Goal: Check status: Check status

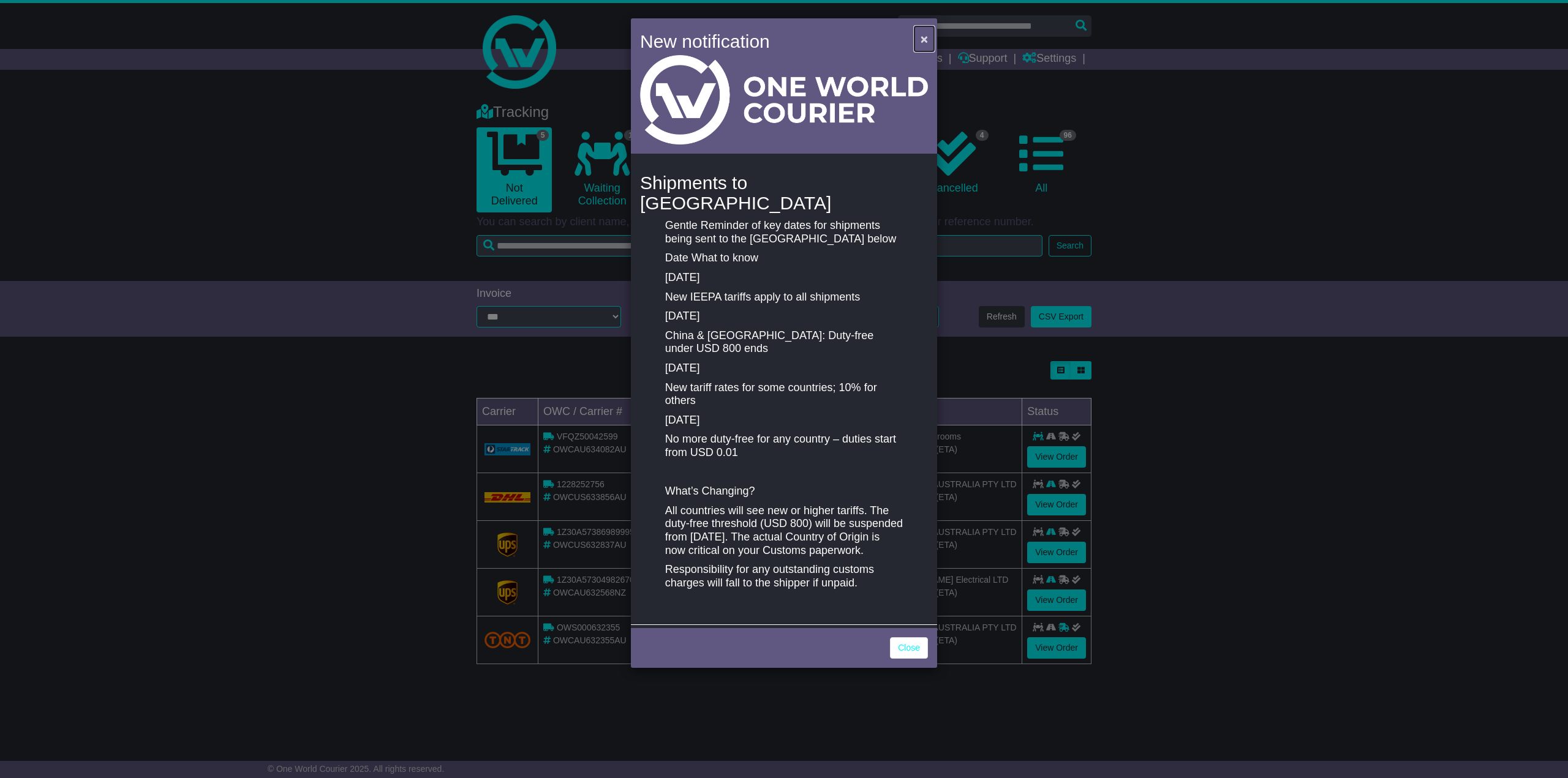
click at [924, 35] on span "×" at bounding box center [924, 39] width 7 height 14
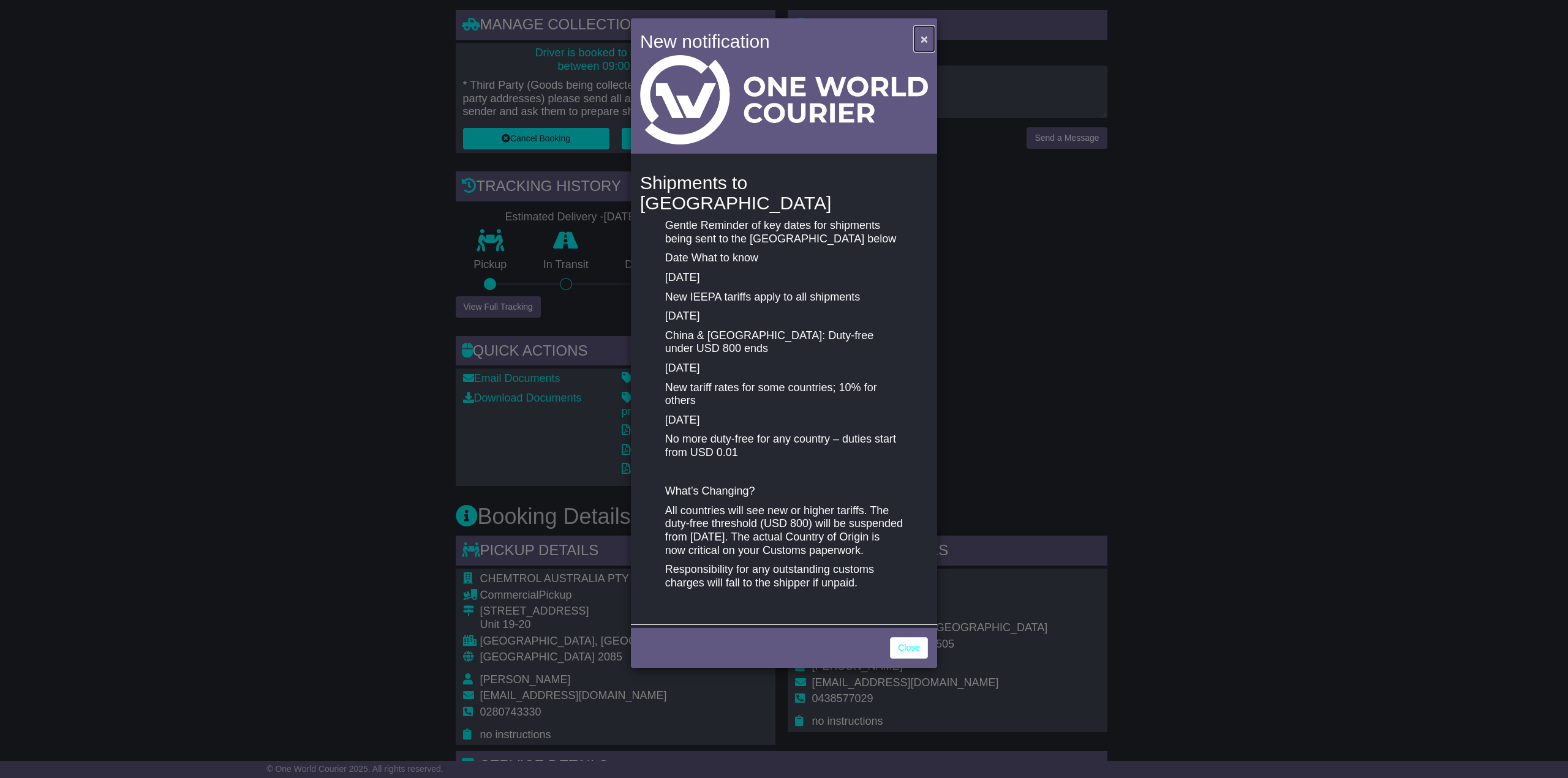
click at [924, 36] on span "×" at bounding box center [924, 39] width 7 height 14
click at [920, 37] on span "×" at bounding box center [924, 39] width 7 height 14
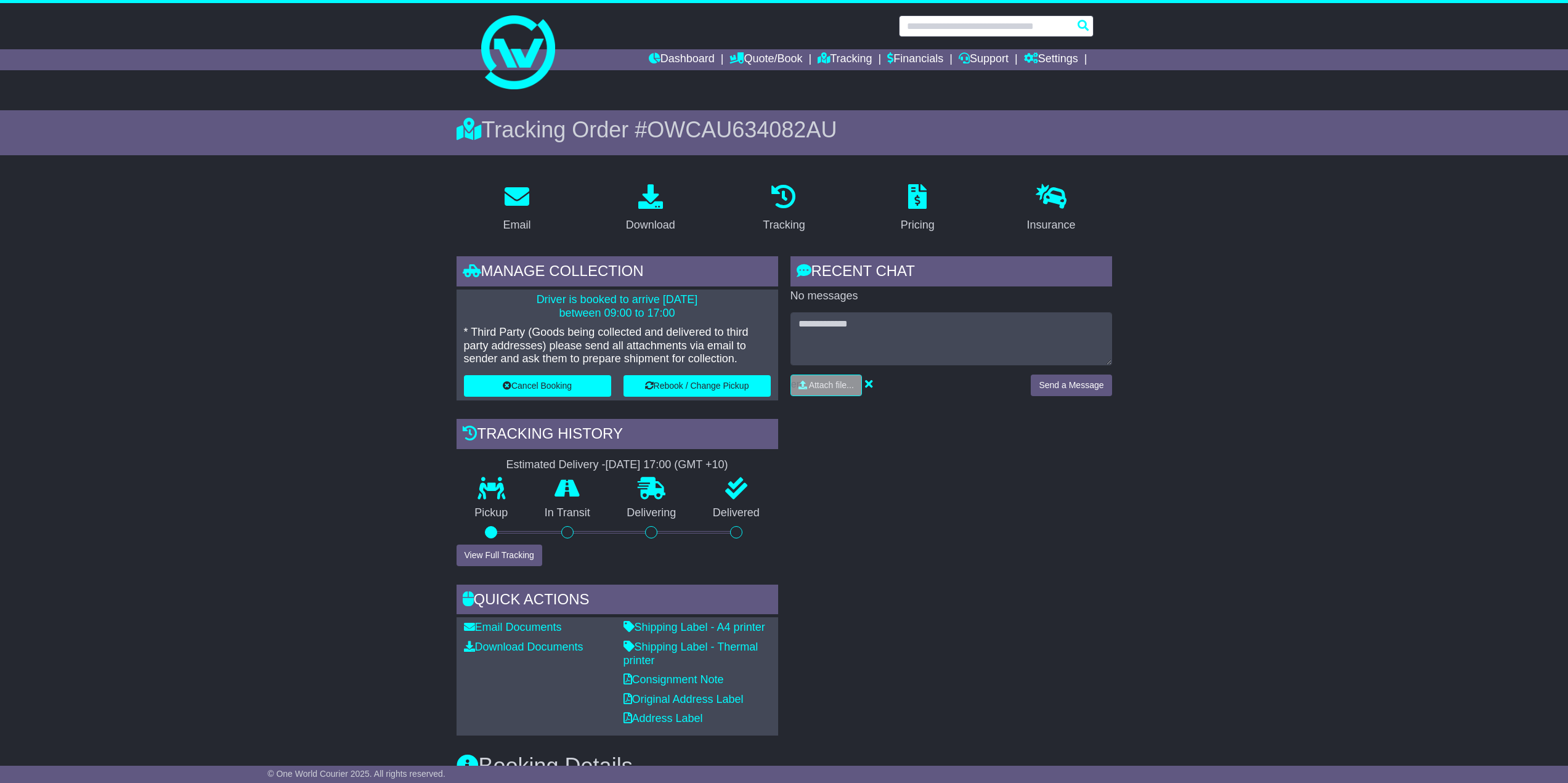
click at [935, 21] on input "text" at bounding box center [996, 27] width 195 height 22
paste input "**********"
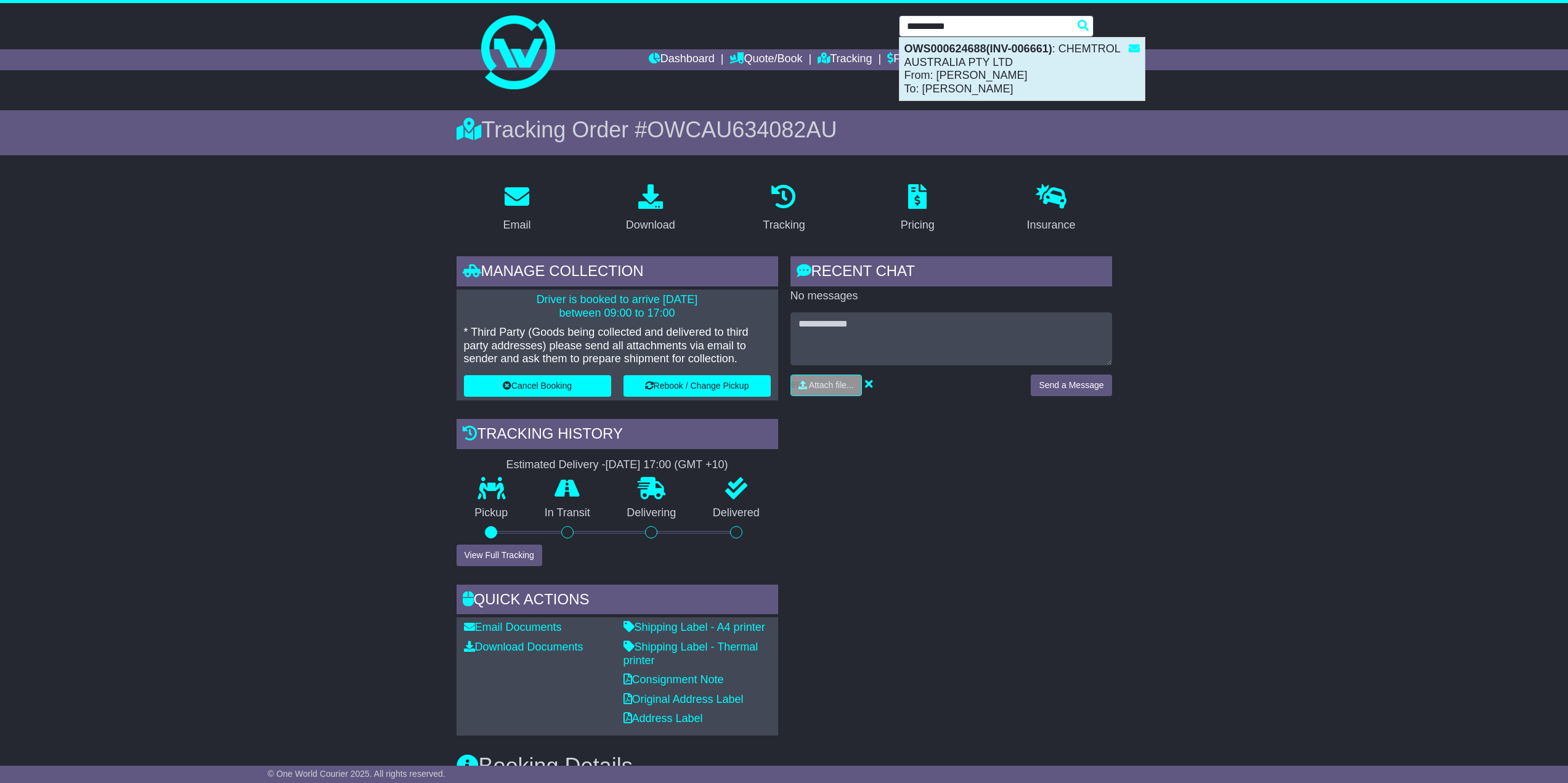
click at [978, 49] on strong "OWS000624688(INV-006661)" at bounding box center [978, 48] width 148 height 12
type input "**********"
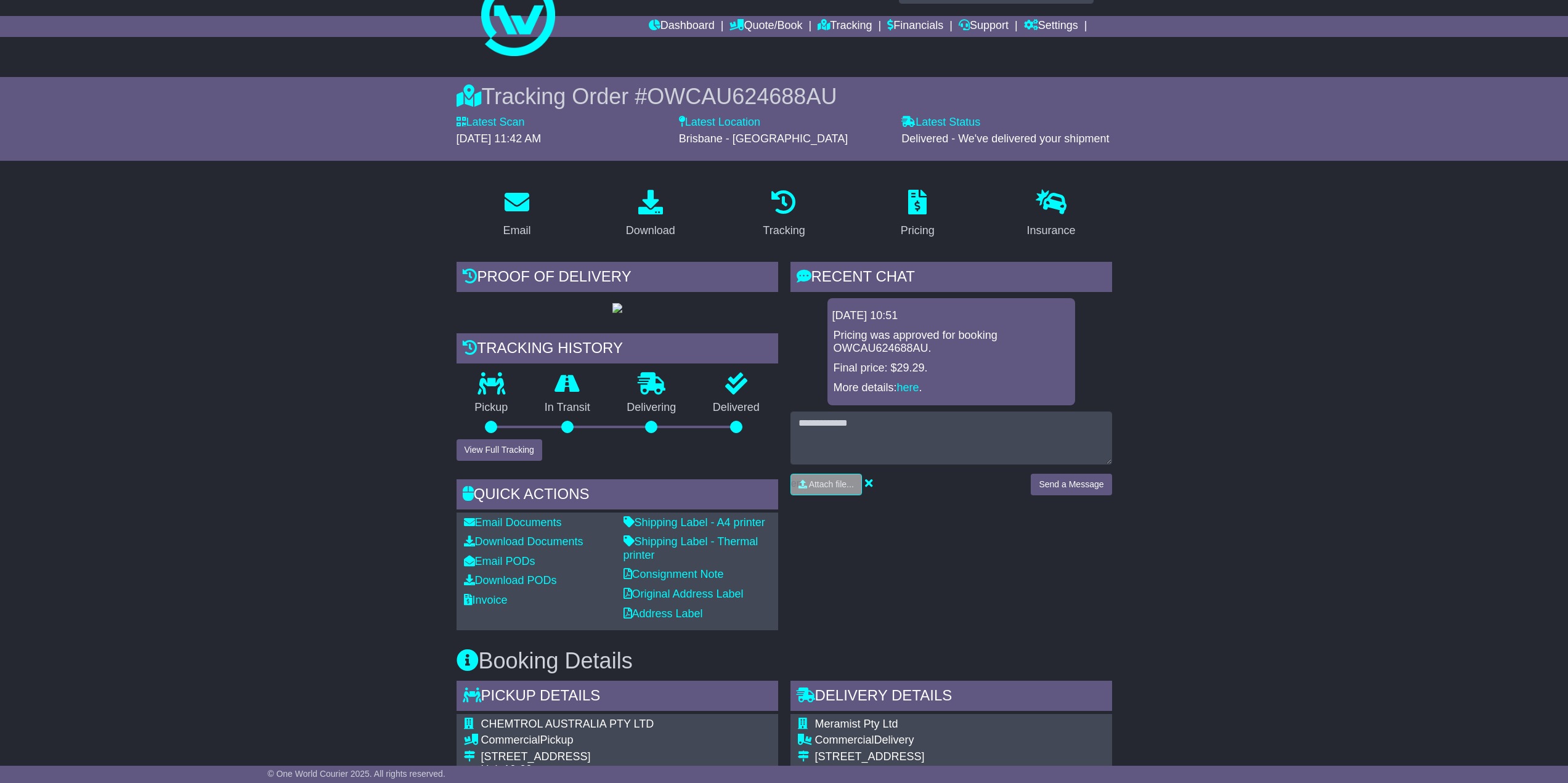
scroll to position [61, 0]
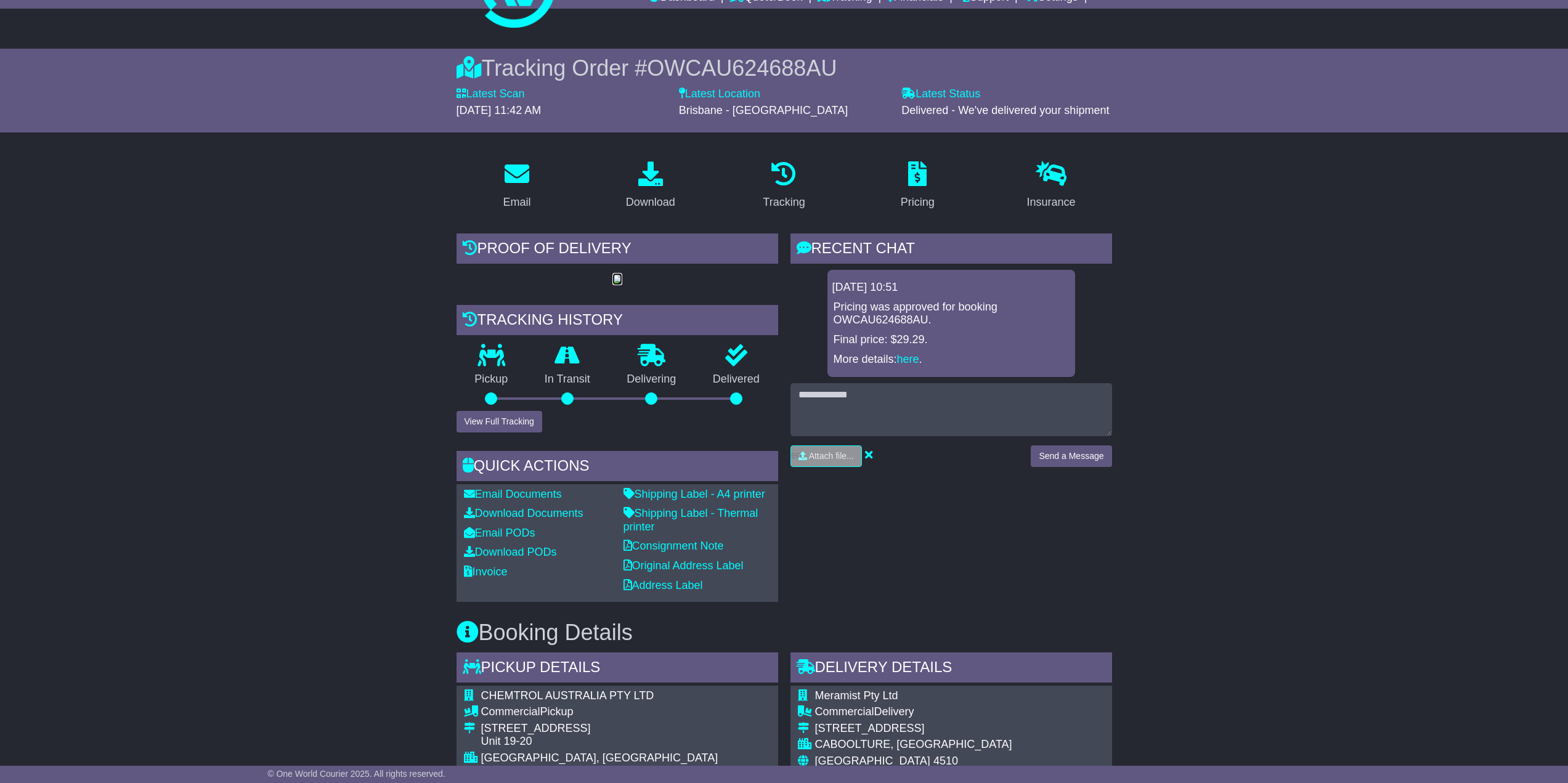
click at [613, 285] on img at bounding box center [618, 280] width 10 height 10
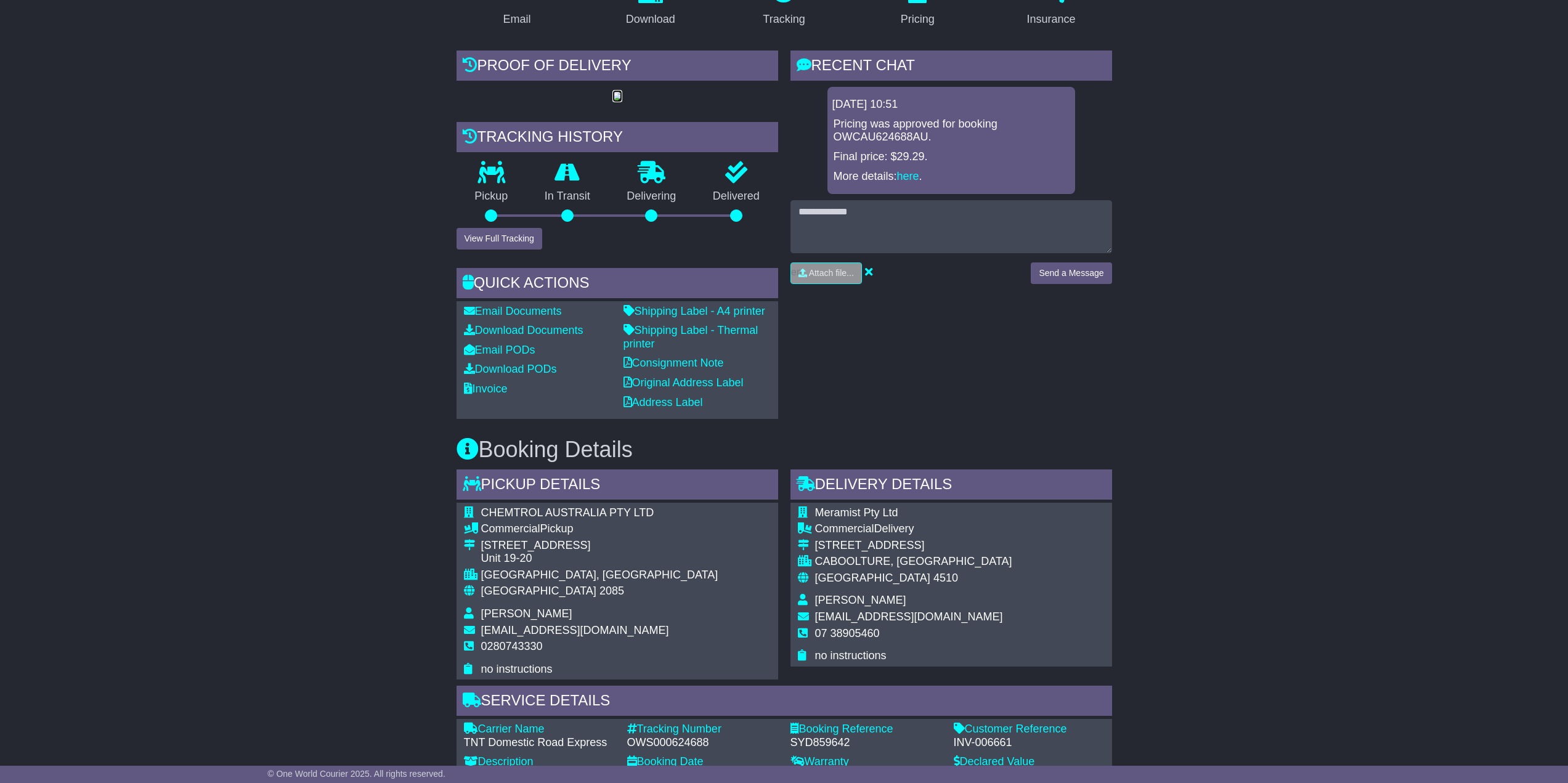
scroll to position [246, 0]
click at [515, 248] on button "View Full Tracking" at bounding box center [500, 237] width 86 height 22
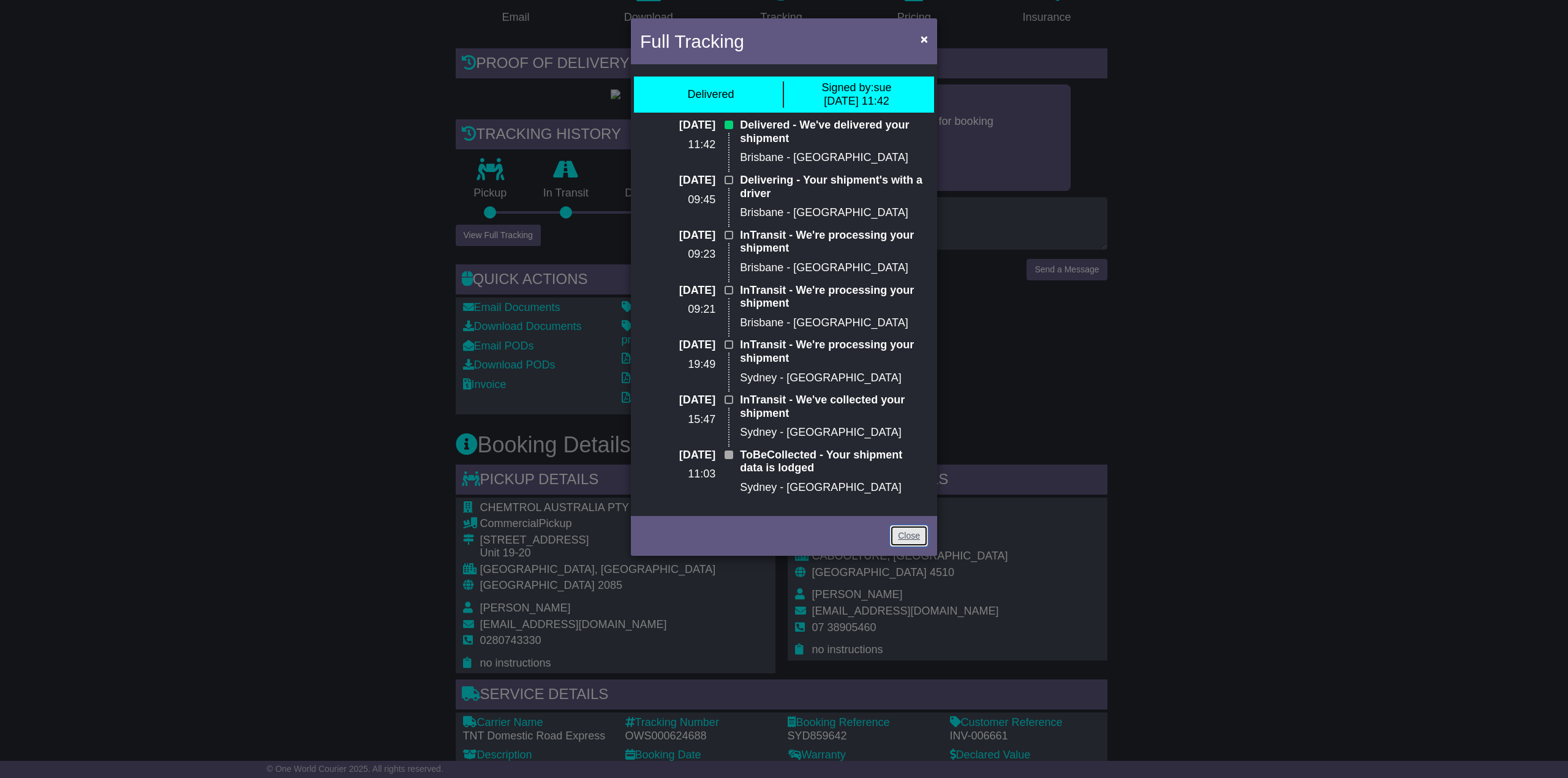
click at [908, 536] on link "Close" at bounding box center [909, 536] width 38 height 22
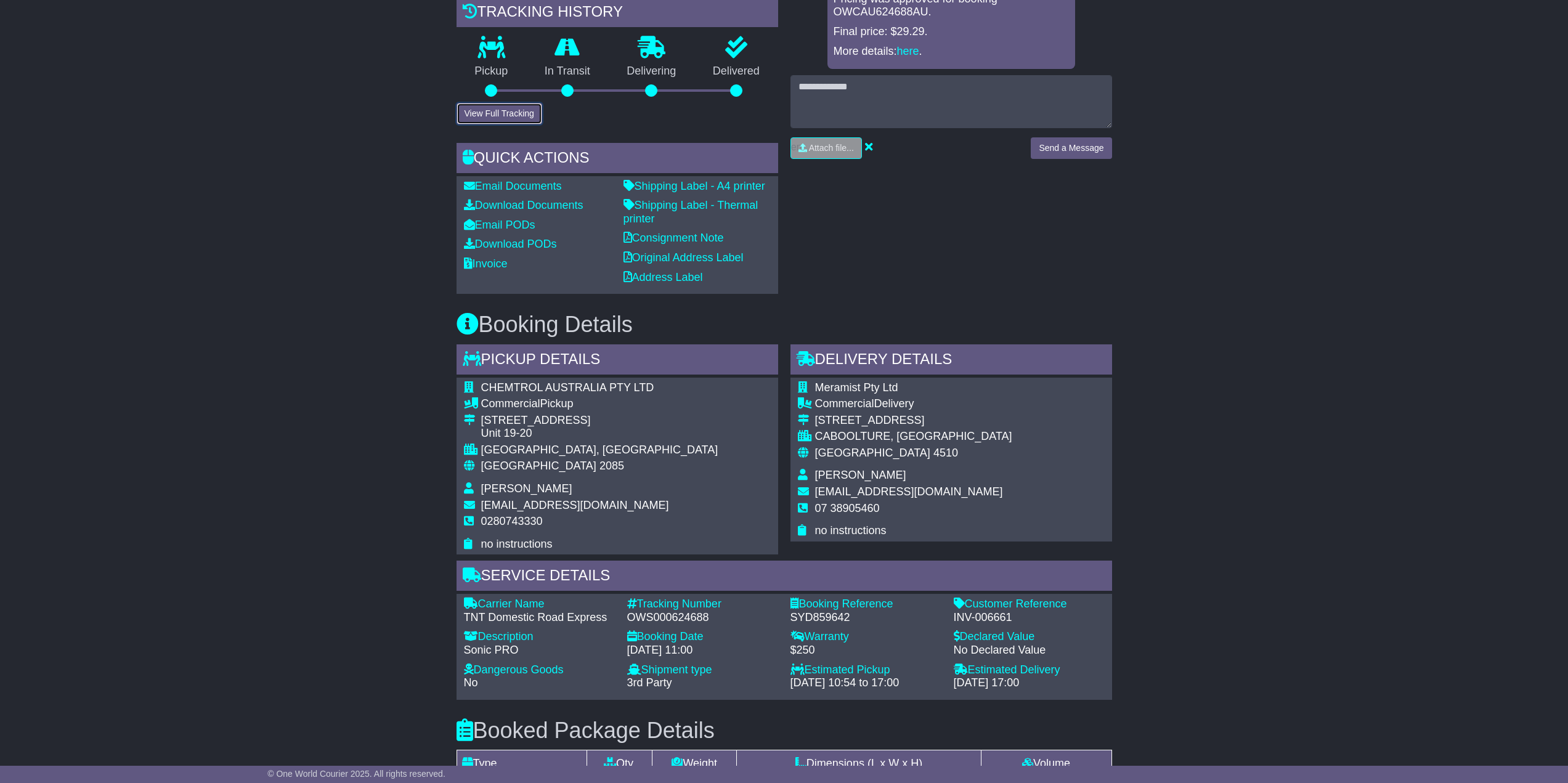
scroll to position [431, 0]
